Goal: Task Accomplishment & Management: Manage account settings

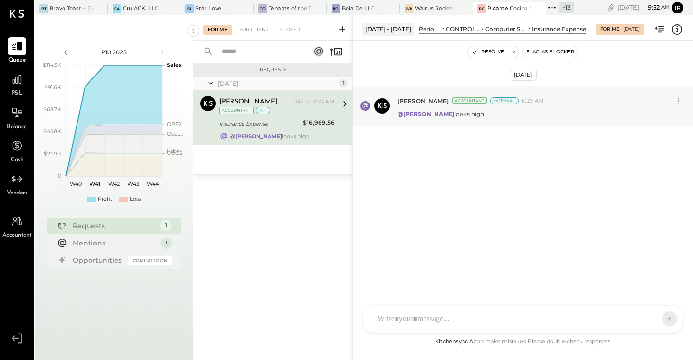
click at [554, 4] on icon at bounding box center [552, 7] width 13 height 13
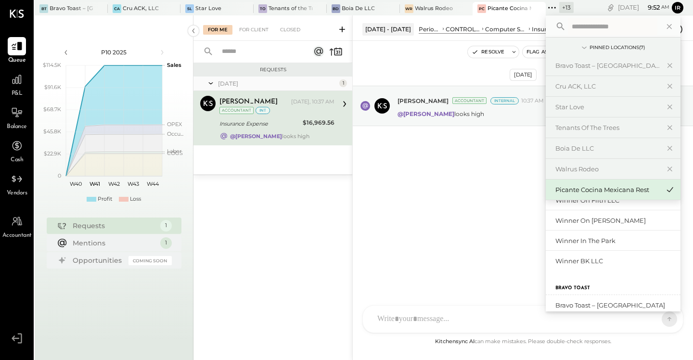
scroll to position [197, 0]
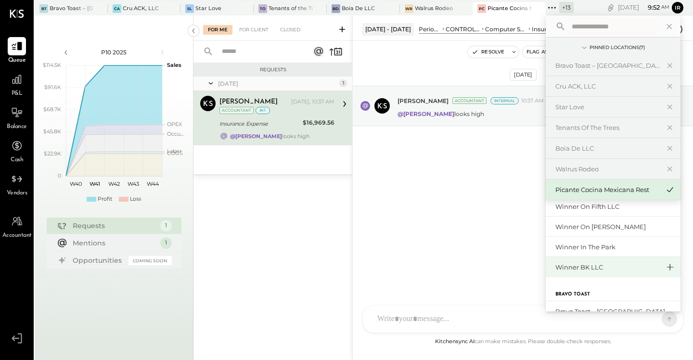
click at [670, 266] on icon at bounding box center [670, 267] width 7 height 7
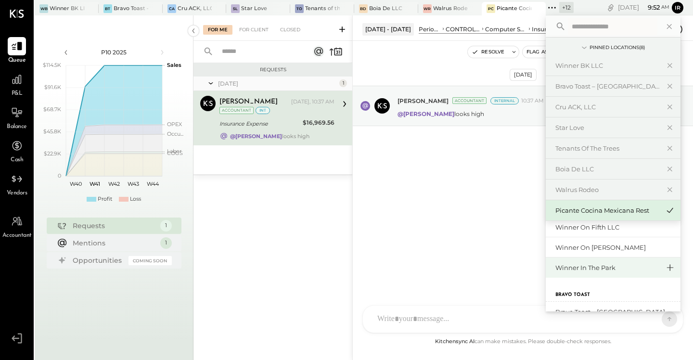
click at [669, 266] on icon at bounding box center [670, 267] width 12 height 13
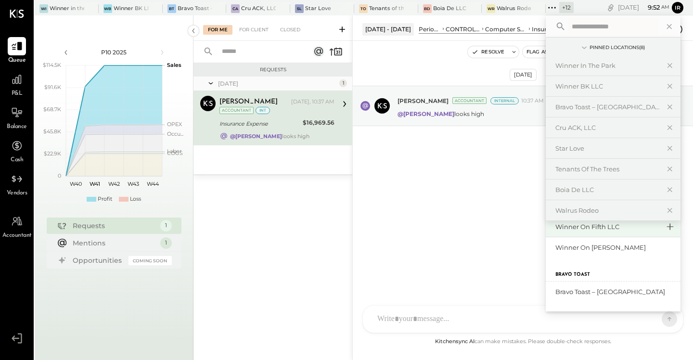
click at [667, 228] on icon at bounding box center [670, 226] width 12 height 13
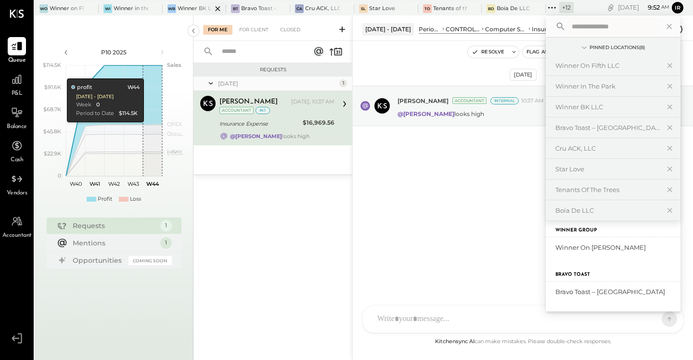
click at [181, 10] on div "Winner BK LLC" at bounding box center [195, 9] width 35 height 8
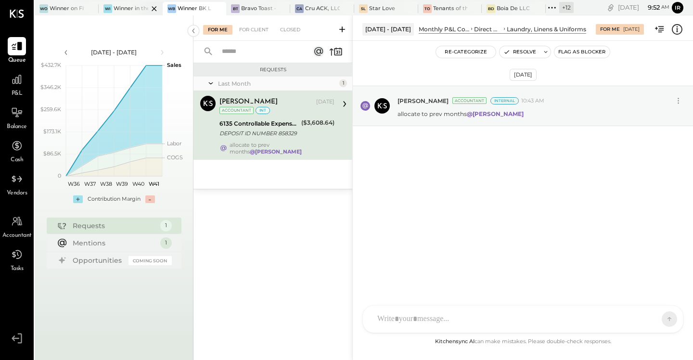
click at [124, 6] on div "Winner in the Park" at bounding box center [131, 9] width 35 height 8
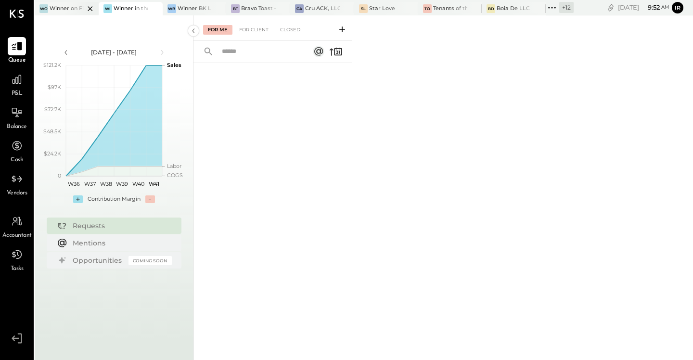
click at [66, 11] on div at bounding box center [82, 8] width 34 height 13
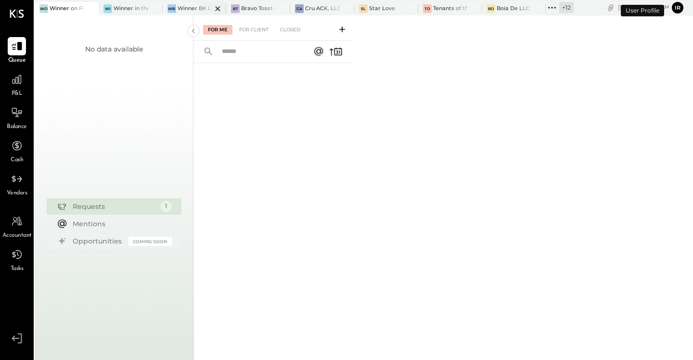
click at [174, 10] on div "WB" at bounding box center [171, 8] width 9 height 9
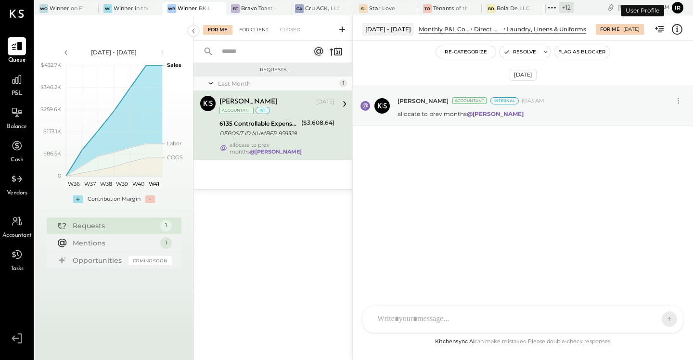
click at [257, 26] on div "For Client" at bounding box center [253, 30] width 39 height 10
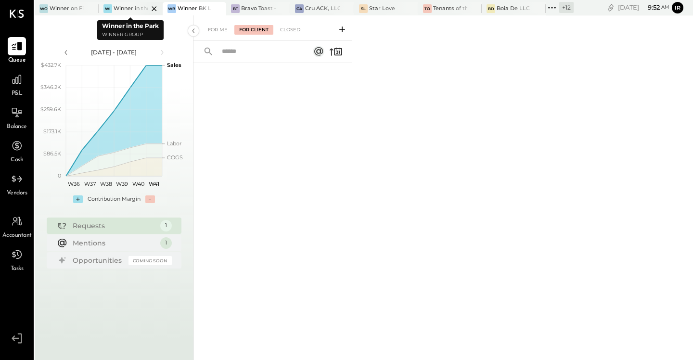
click at [128, 6] on div "Winner in the Park" at bounding box center [131, 9] width 35 height 8
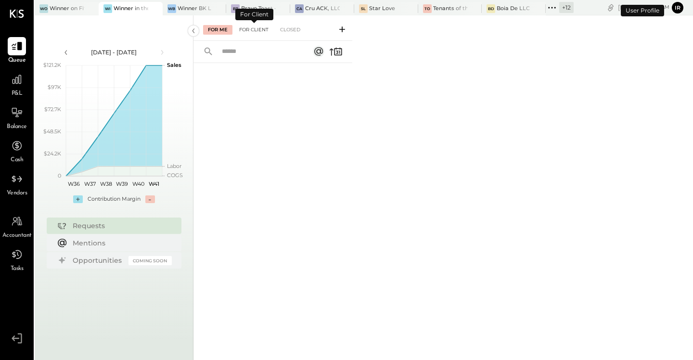
click at [257, 30] on div "For Client" at bounding box center [253, 30] width 39 height 10
click at [60, 13] on div "Wo Winner on Fifth LLC" at bounding box center [67, 8] width 64 height 13
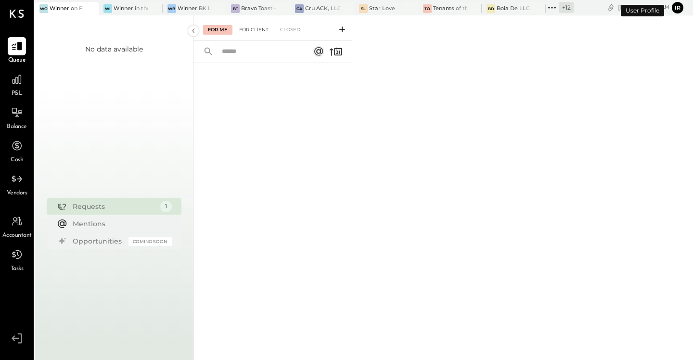
click at [263, 32] on div "For Client" at bounding box center [253, 30] width 39 height 10
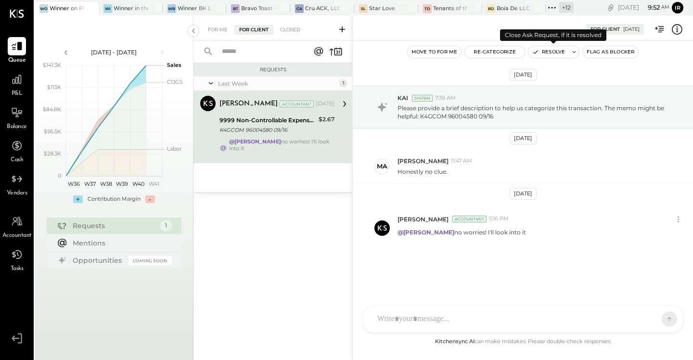
click at [554, 55] on button "Resolve" at bounding box center [548, 52] width 40 height 12
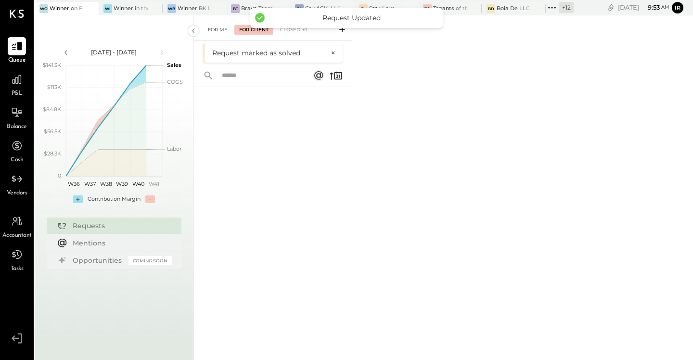
click at [221, 33] on div "For Me" at bounding box center [217, 30] width 29 height 10
